Goal: Transaction & Acquisition: Purchase product/service

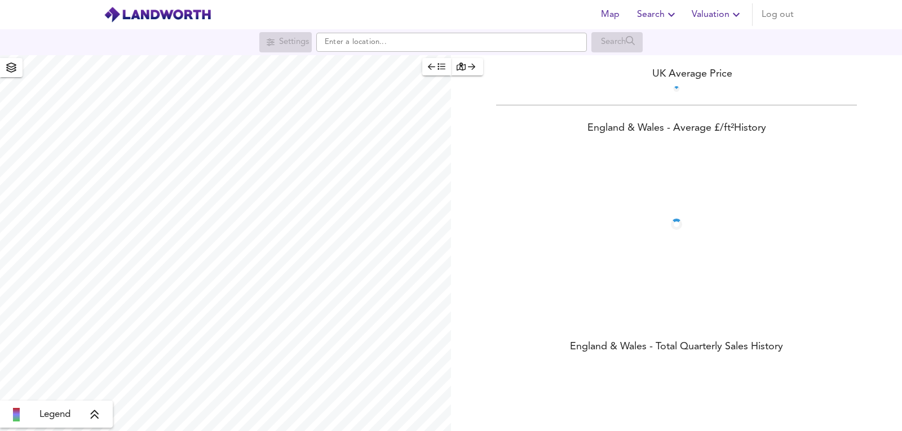
click at [714, 15] on span "Valuation" at bounding box center [716, 15] width 51 height 16
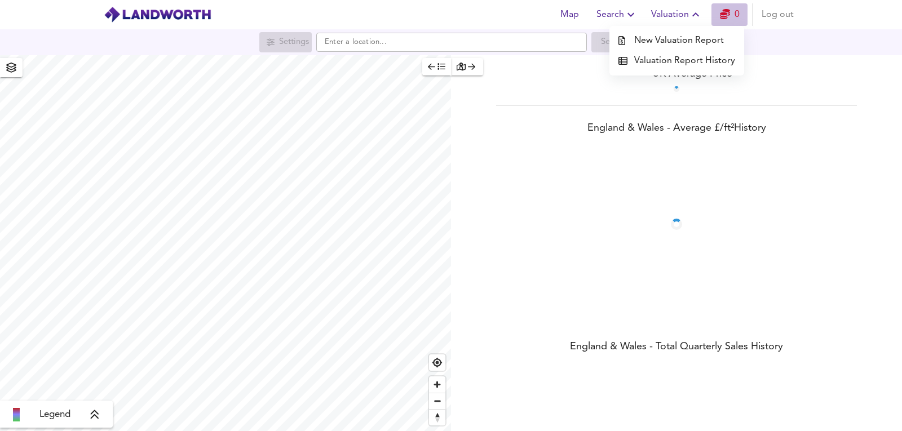
click at [728, 8] on link "0" at bounding box center [730, 15] width 20 height 16
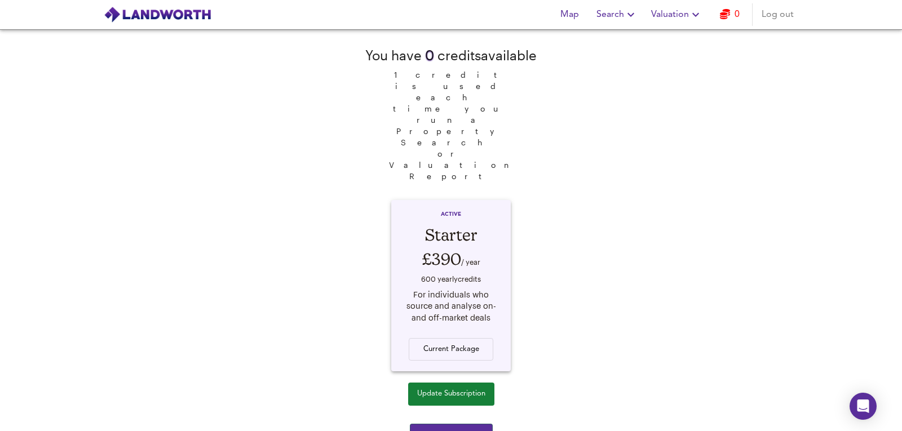
click at [819, 112] on div "You have 0 credit s available 1 credit is used each time you run a Property Sea…" at bounding box center [451, 230] width 902 height 402
drag, startPoint x: 430, startPoint y: 56, endPoint x: 459, endPoint y: 57, distance: 29.3
click at [459, 57] on div "You have 0 credit s available" at bounding box center [450, 55] width 171 height 19
drag, startPoint x: 459, startPoint y: 57, endPoint x: 695, endPoint y: 83, distance: 237.0
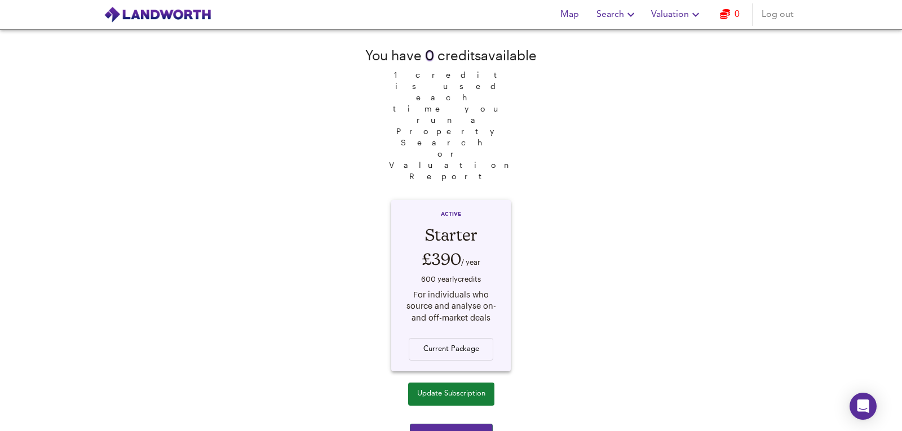
click at [695, 83] on div "You have 0 credit s available 1 credit is used each time you run a Property Sea…" at bounding box center [451, 230] width 902 height 402
click at [748, 257] on div "You have 0 credit s available 1 credit is used each time you run a Property Sea…" at bounding box center [451, 230] width 902 height 402
click at [465, 388] on span "Update Subscription" at bounding box center [451, 394] width 68 height 13
click at [461, 324] on div "Current Package" at bounding box center [451, 342] width 98 height 37
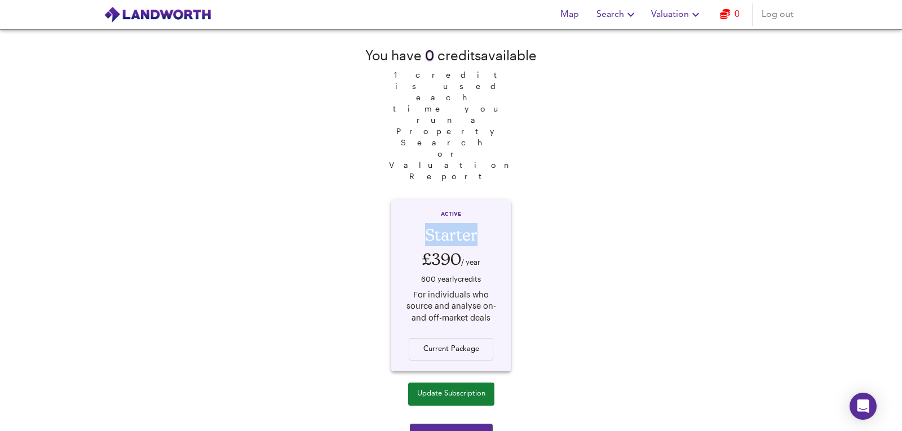
drag, startPoint x: 486, startPoint y: 143, endPoint x: 526, endPoint y: 156, distance: 42.1
click at [526, 156] on div "You have 0 credit s available 1 credit is used each time you run a Property Sea…" at bounding box center [450, 206] width 171 height 353
click at [450, 429] on span "Purchase 10 credits" at bounding box center [451, 435] width 65 height 13
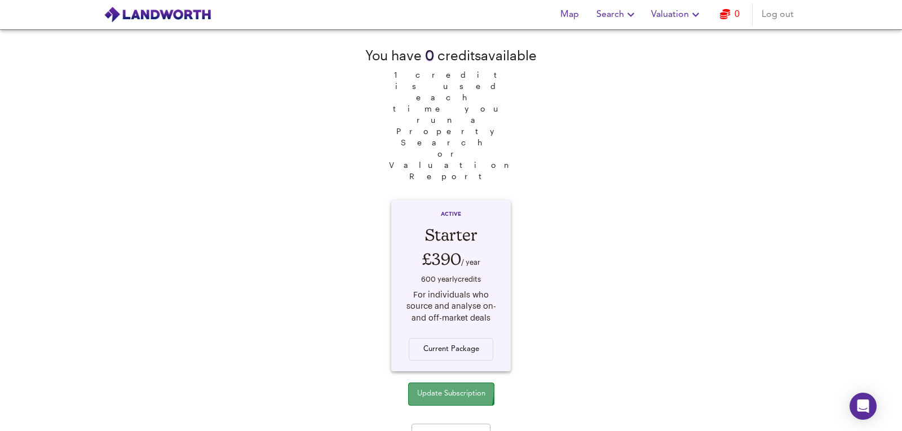
click at [425, 388] on span "Update Subscription" at bounding box center [451, 394] width 68 height 13
